Goal: Find specific page/section: Find specific page/section

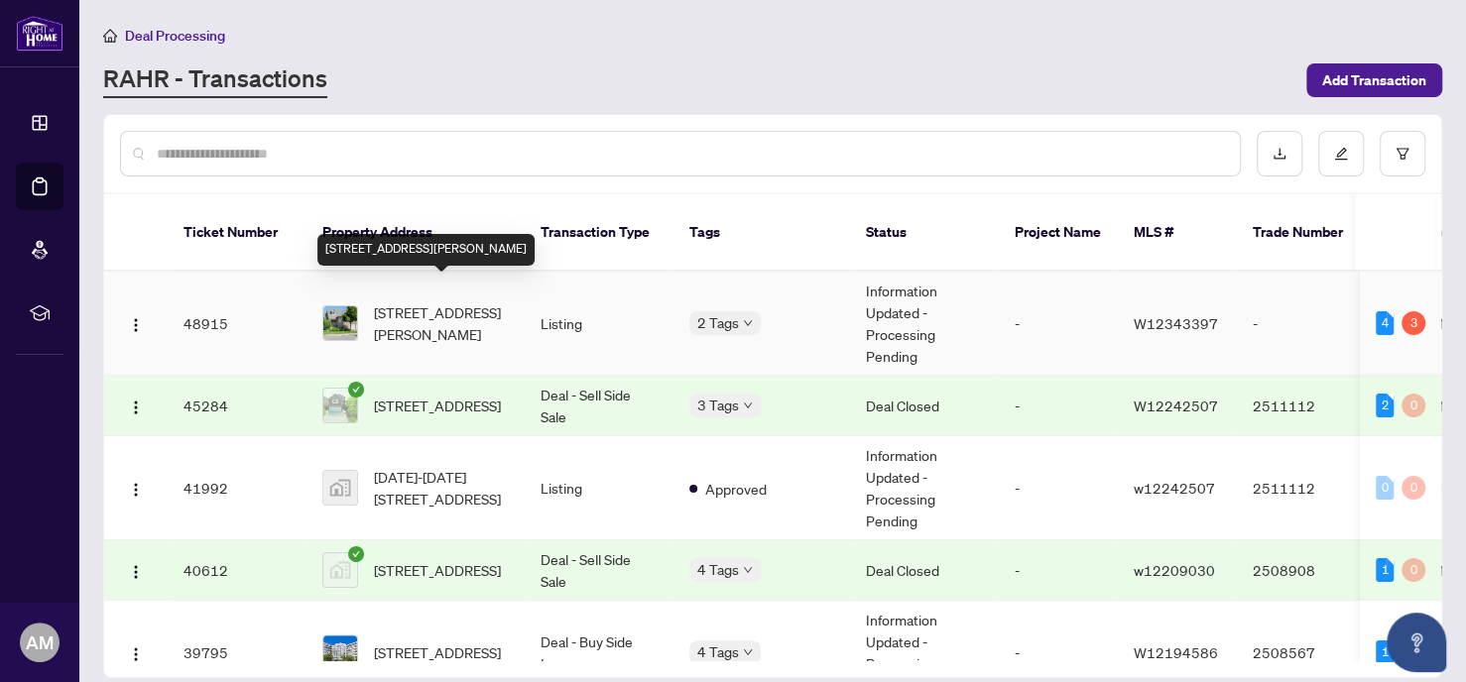
click at [430, 302] on span "[STREET_ADDRESS][PERSON_NAME]" at bounding box center [441, 324] width 135 height 44
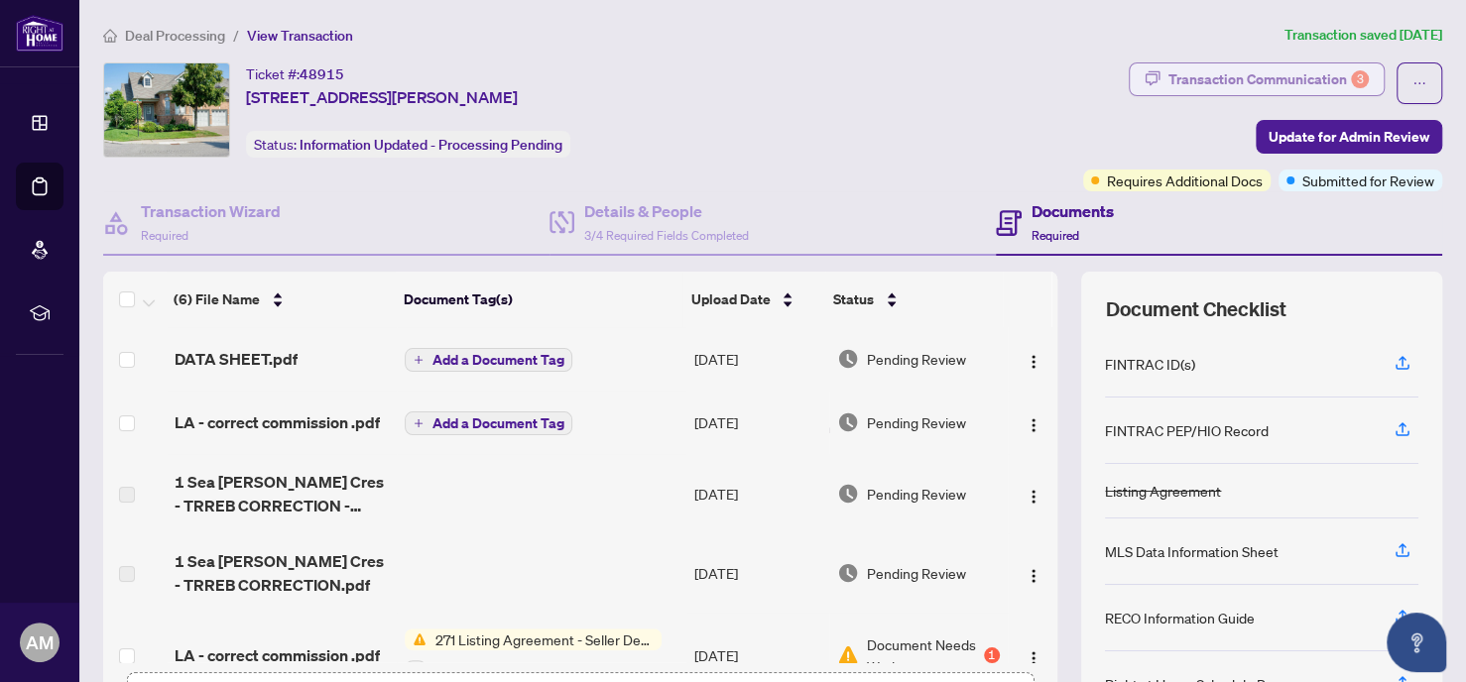
click at [1198, 74] on div "Transaction Communication 3" at bounding box center [1268, 79] width 200 height 32
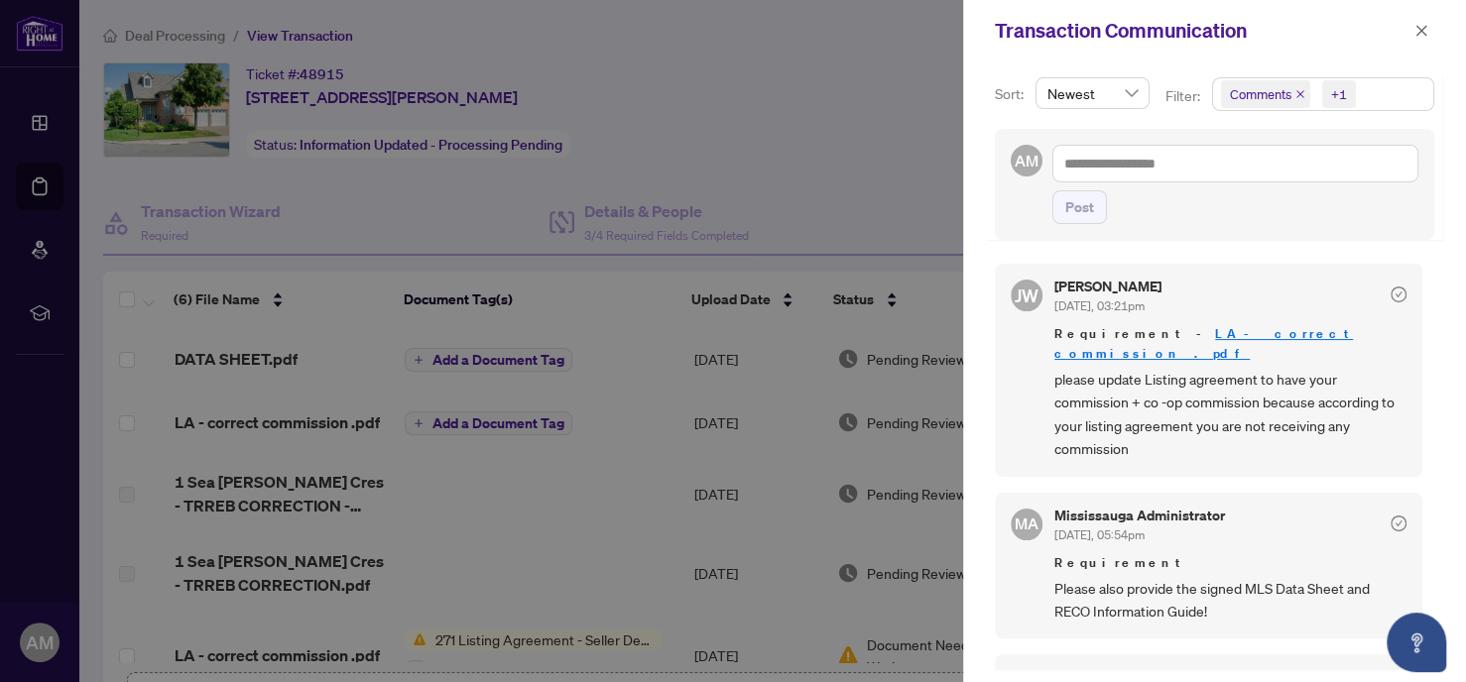
click at [1301, 92] on icon "close" at bounding box center [1300, 94] width 10 height 10
click at [1419, 25] on icon "close" at bounding box center [1421, 31] width 14 height 14
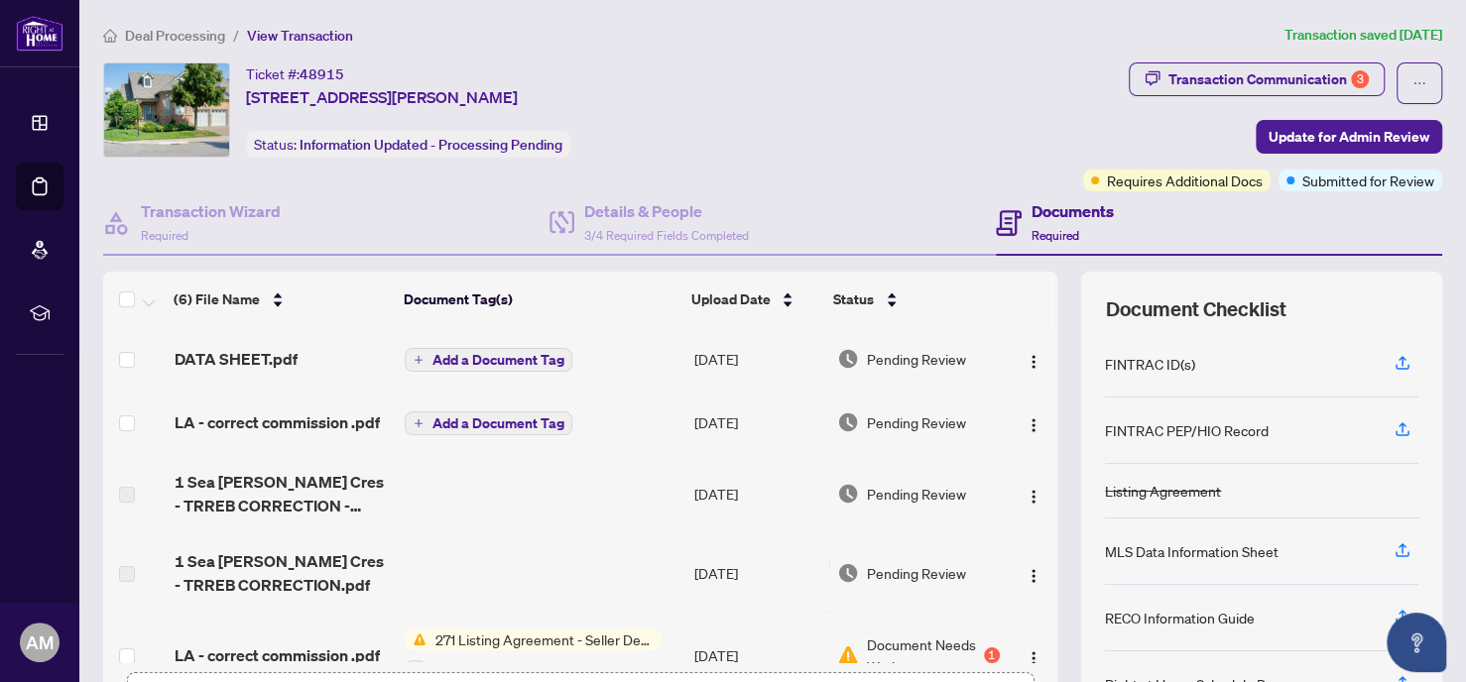
click at [188, 36] on span "Deal Processing" at bounding box center [175, 36] width 100 height 18
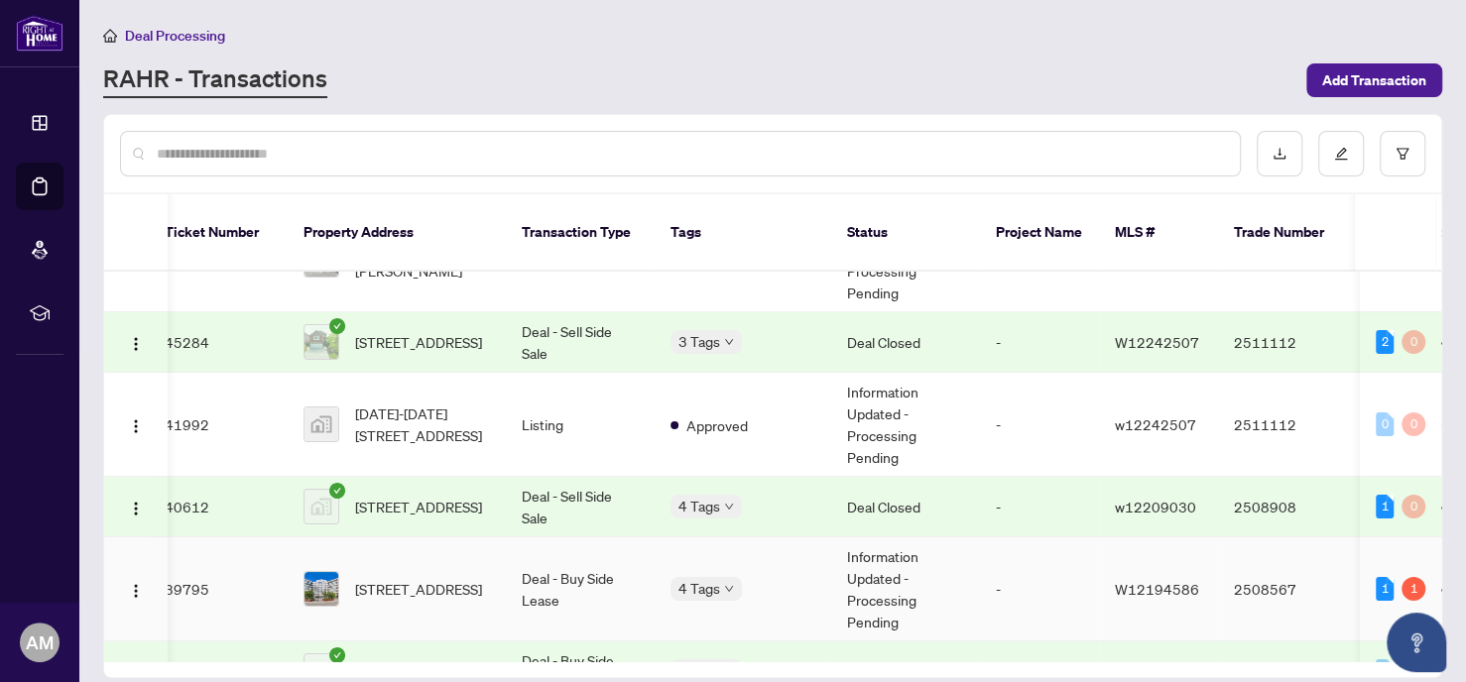
scroll to position [62, 19]
